Goal: Task Accomplishment & Management: Use online tool/utility

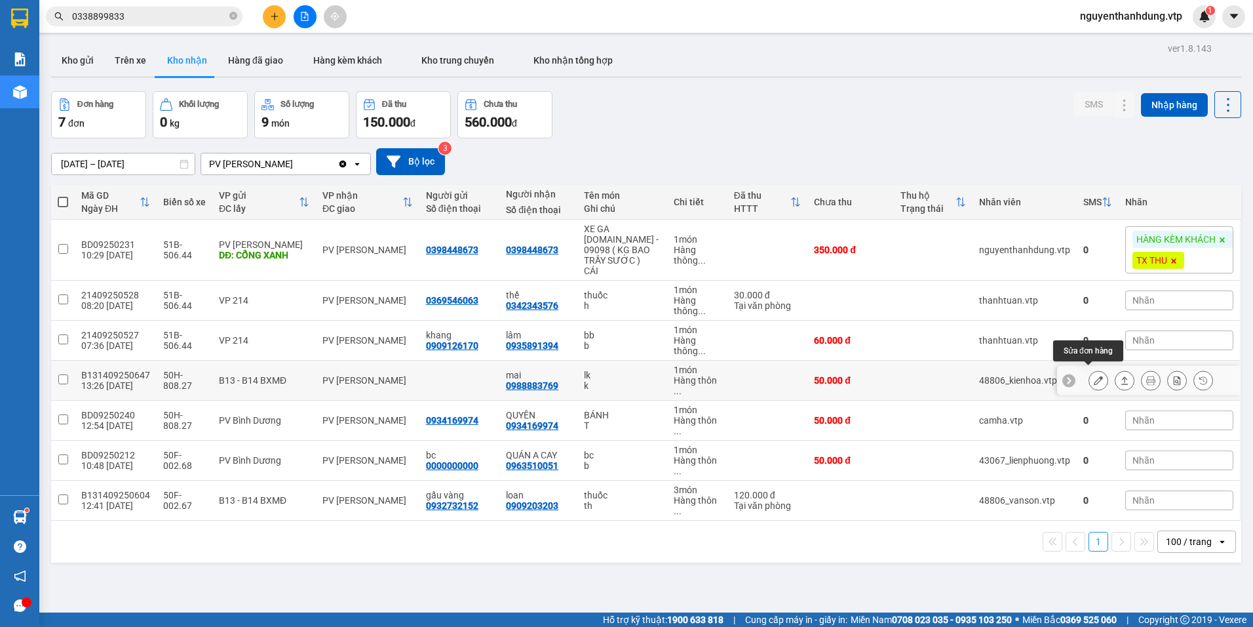
click at [1094, 376] on icon at bounding box center [1098, 380] width 9 height 9
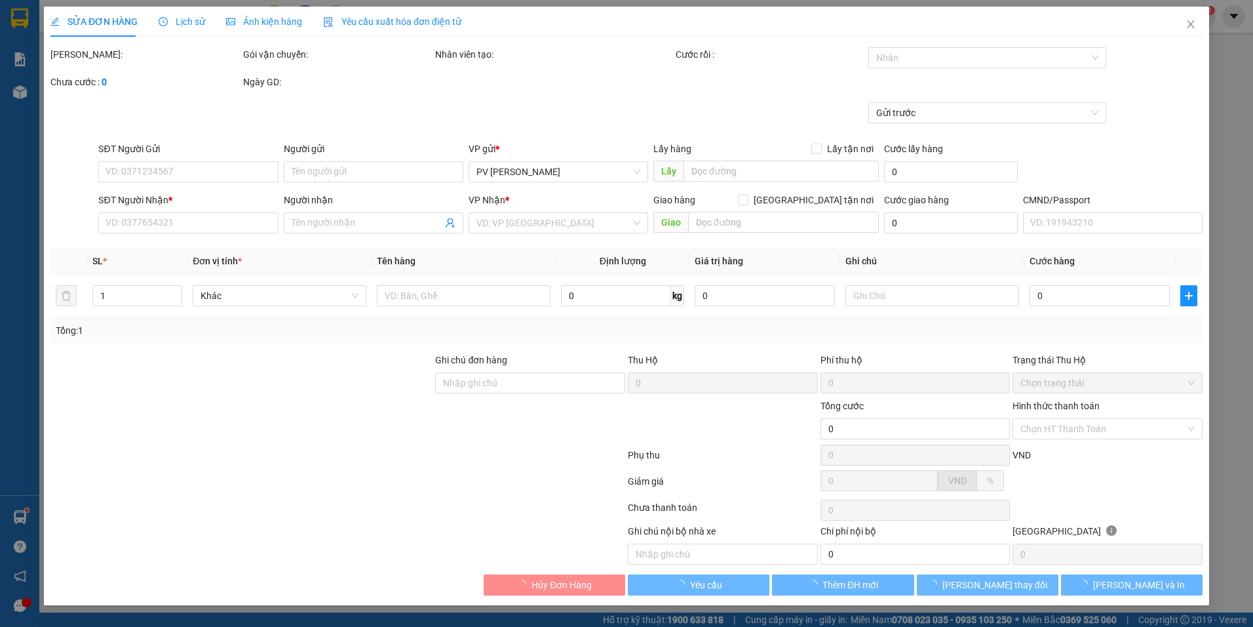
type input "0988883769"
type input "mai"
type input "50.000"
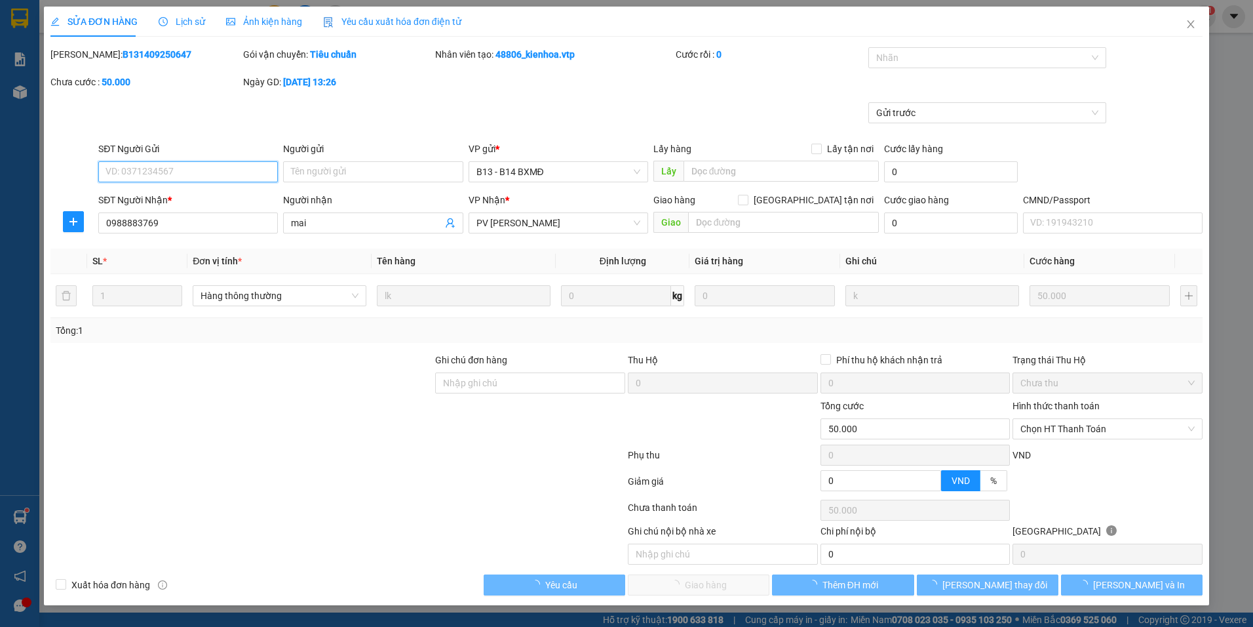
type input "2.500"
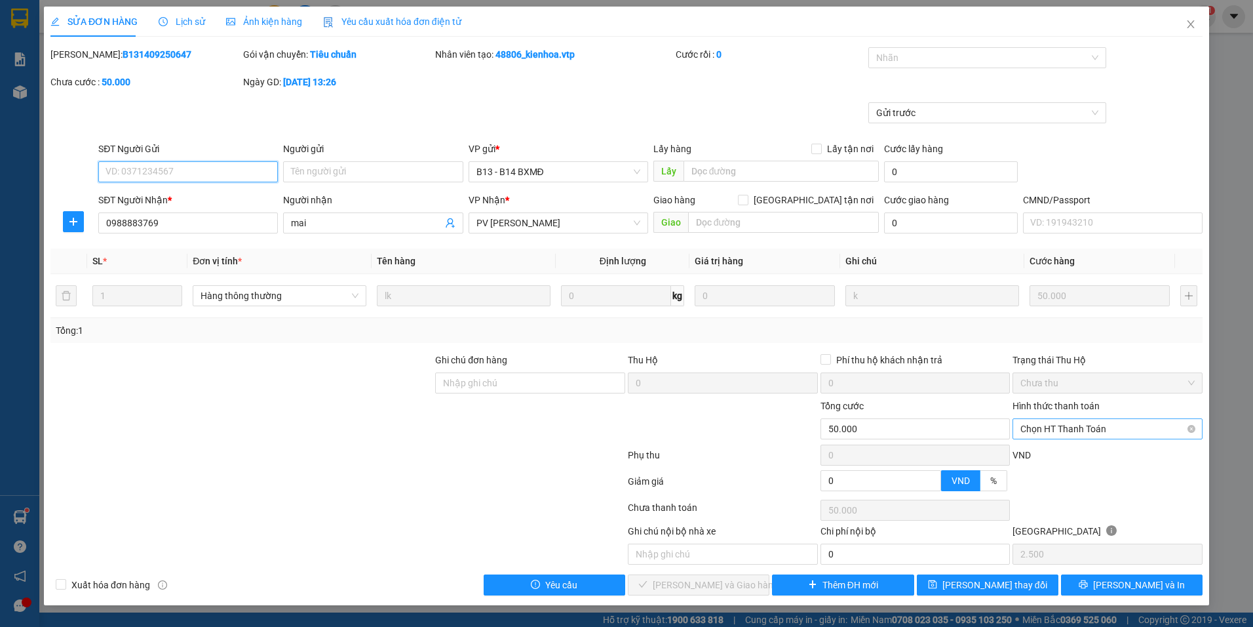
click at [1093, 423] on span "Chọn HT Thanh Toán" at bounding box center [1108, 429] width 174 height 20
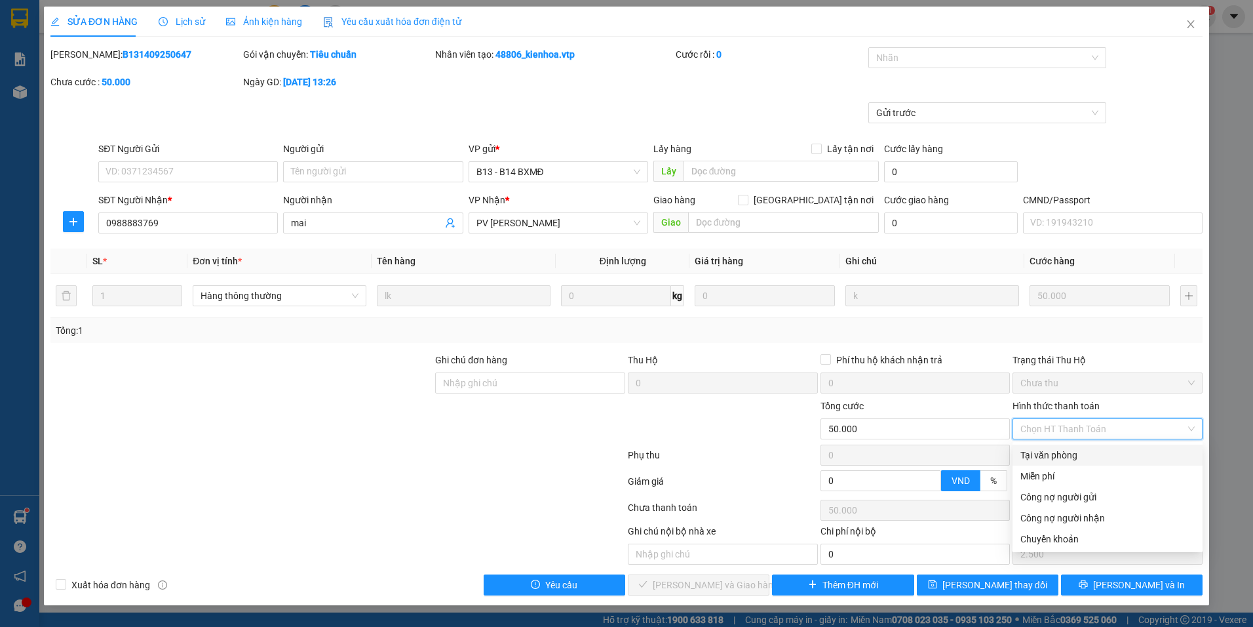
click at [1060, 453] on div "Tại văn phòng" at bounding box center [1108, 455] width 174 height 14
type input "0"
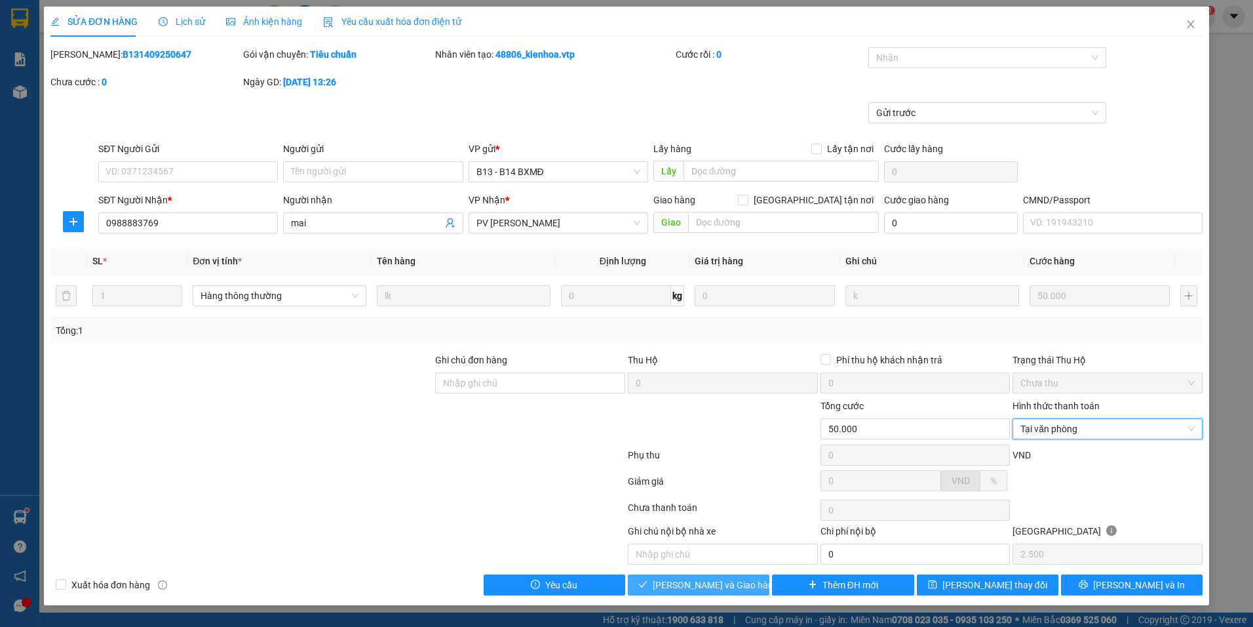
click at [729, 589] on span "[PERSON_NAME] và Giao hàng" at bounding box center [716, 585] width 126 height 14
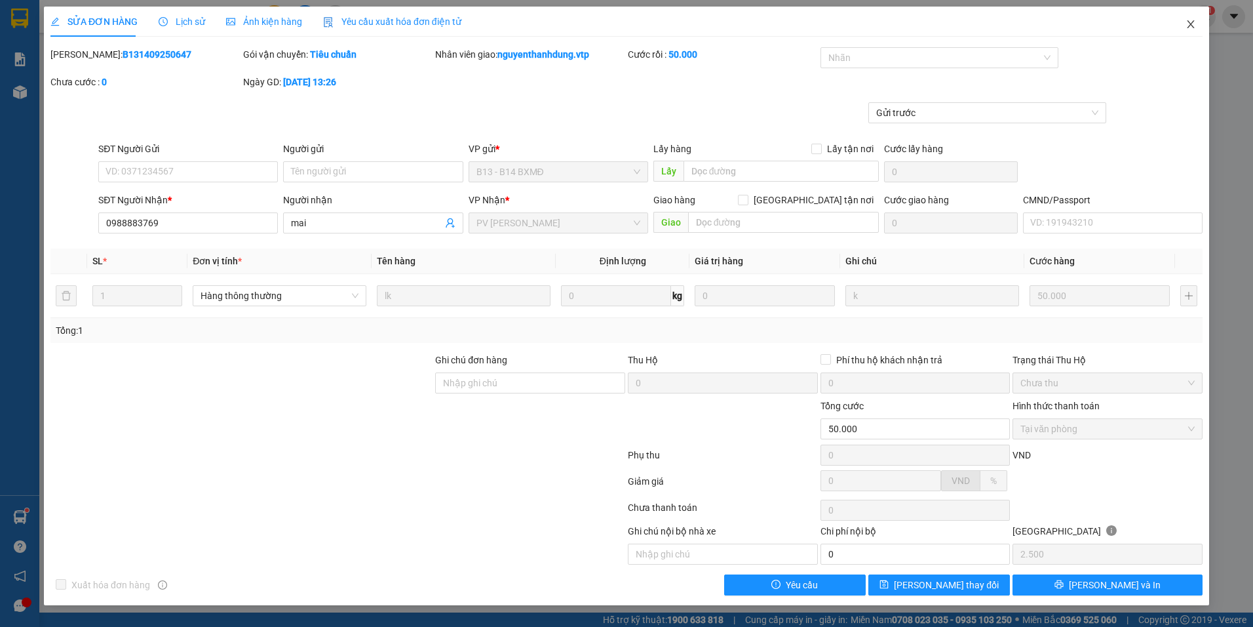
click at [1193, 20] on icon "close" at bounding box center [1191, 24] width 10 height 10
